Goal: Task Accomplishment & Management: Complete application form

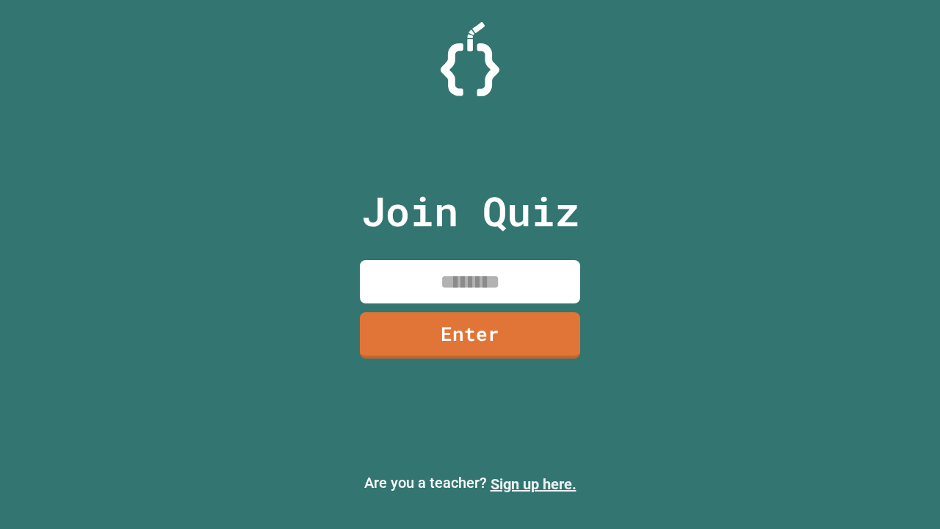
click at [533, 484] on link "Sign up here." at bounding box center [533, 484] width 86 height 18
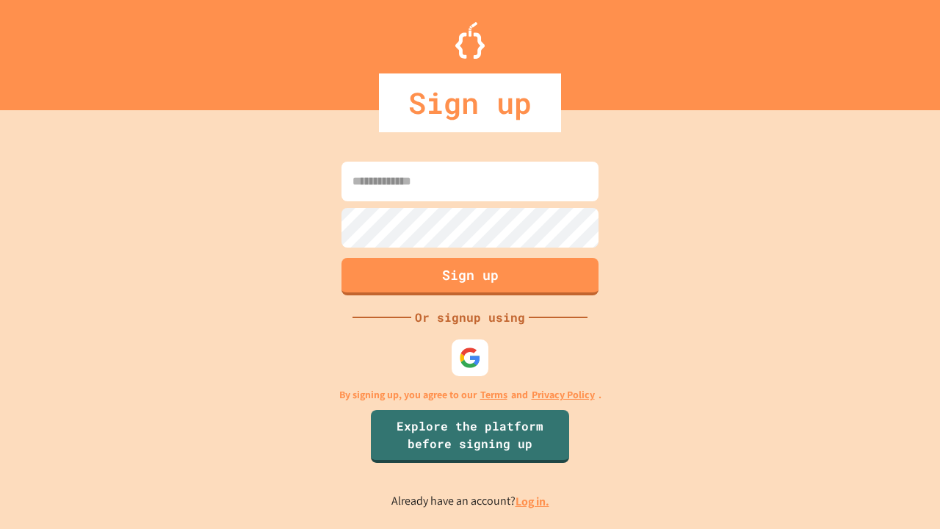
click at [533, 501] on link "Log in." at bounding box center [532, 500] width 34 height 15
